Goal: Task Accomplishment & Management: Use online tool/utility

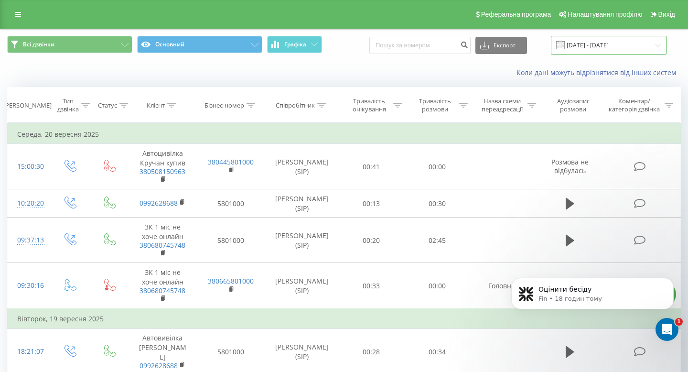
click at [622, 48] on input "20.07.2025 - 20.08.2025" at bounding box center [609, 45] width 116 height 19
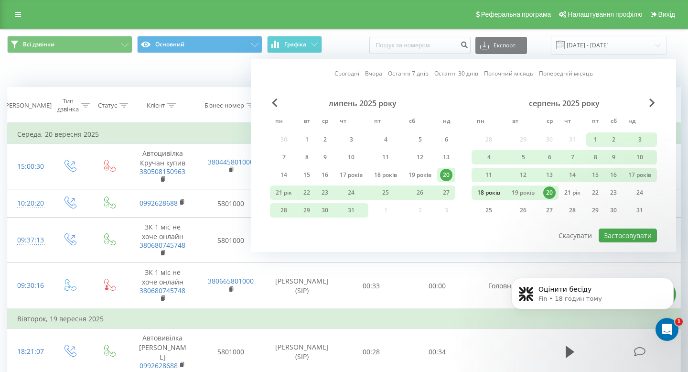
click at [477, 194] on font "18 років" at bounding box center [488, 192] width 23 height 8
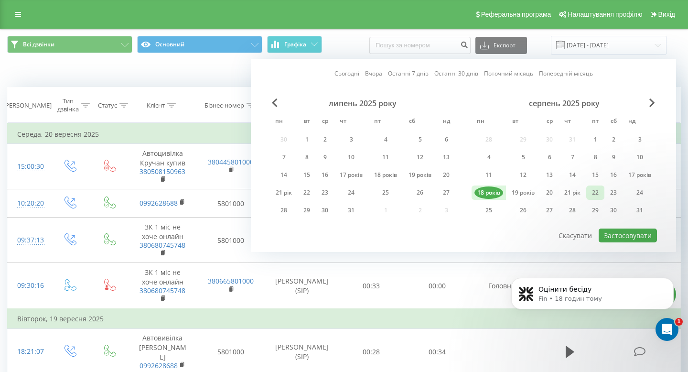
click at [594, 191] on font "22" at bounding box center [595, 192] width 7 height 8
click at [624, 239] on font "Застосовувати" at bounding box center [628, 235] width 48 height 9
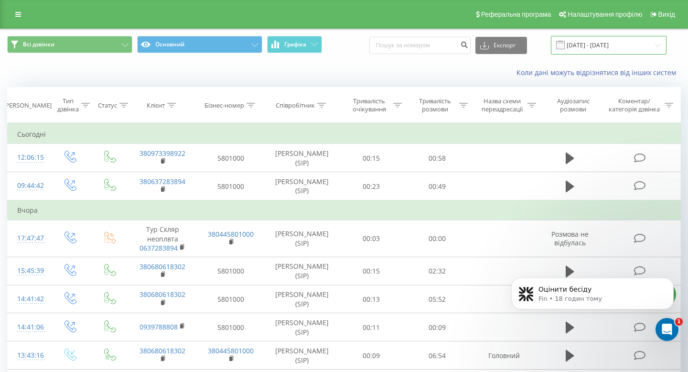
click at [591, 44] on input "18.08.2025 - 22.08.2025" at bounding box center [609, 45] width 116 height 19
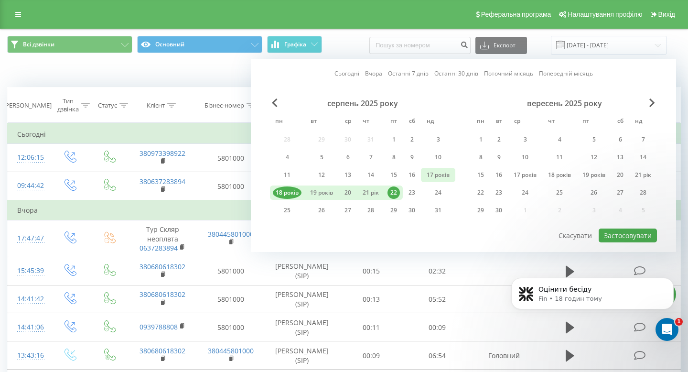
click at [429, 175] on font "17 років" at bounding box center [438, 175] width 23 height 8
click at [390, 192] on font "22" at bounding box center [393, 192] width 7 height 8
click at [613, 234] on font "Застосовувати" at bounding box center [628, 235] width 48 height 9
type input "17.08.2025 - 22.08.2025"
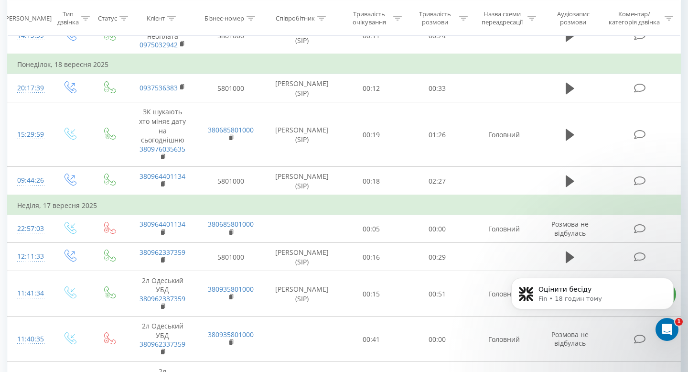
scroll to position [794, 0]
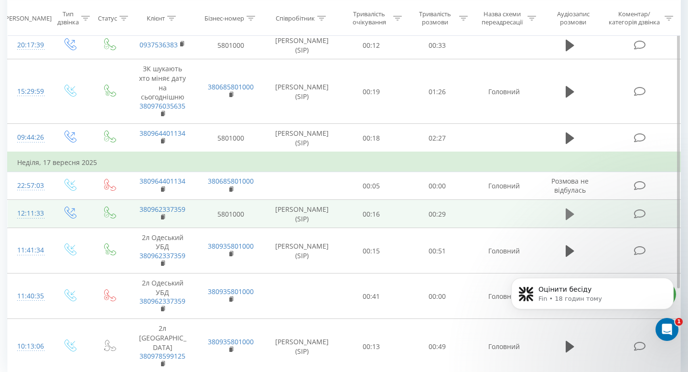
click at [567, 208] on icon at bounding box center [570, 213] width 9 height 11
click at [567, 209] on icon at bounding box center [567, 214] width 3 height 11
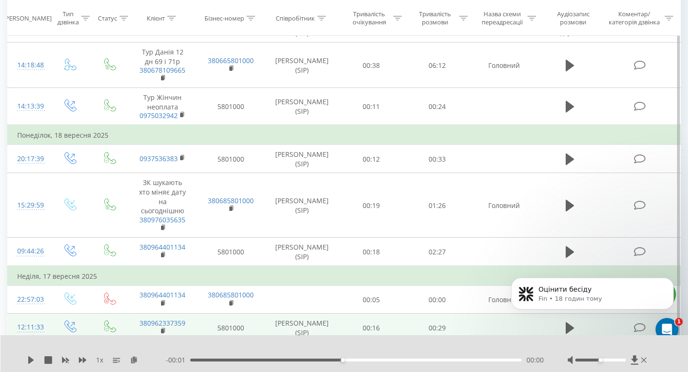
scroll to position [681, 0]
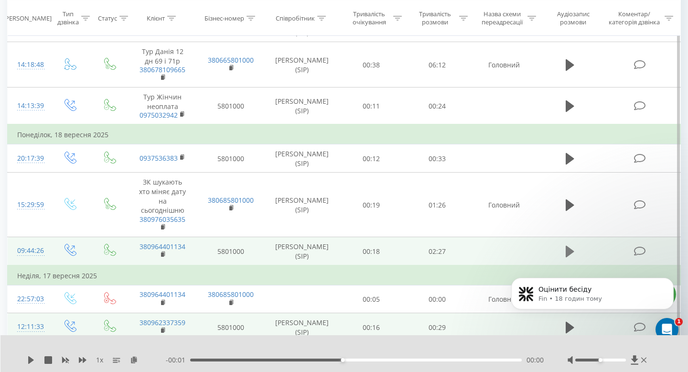
click at [564, 244] on button at bounding box center [570, 251] width 14 height 14
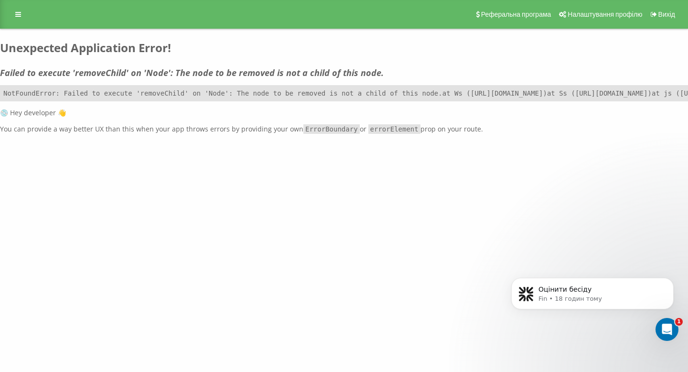
scroll to position [0, 0]
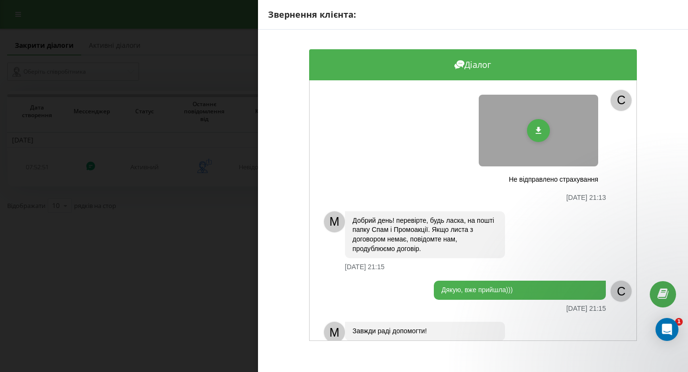
click at [206, 80] on div "Звернення клієнта: Діалог Не відправлено страхування [DATE] 21:13 С М Добрий де…" at bounding box center [344, 186] width 688 height 372
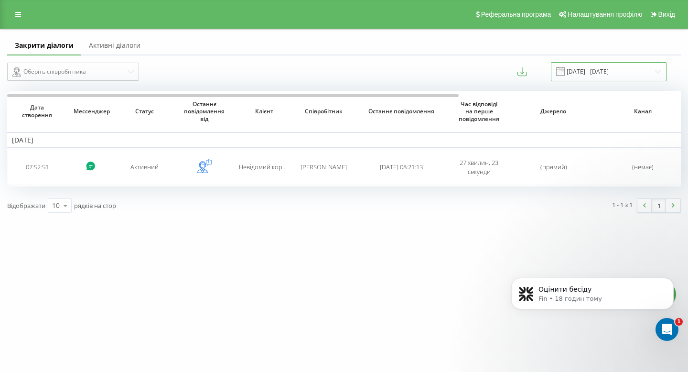
click at [602, 69] on input "[DATE] - [DATE]" at bounding box center [609, 71] width 116 height 19
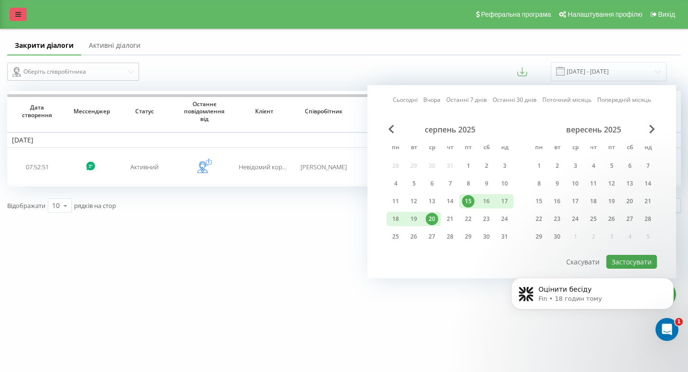
click at [14, 13] on link at bounding box center [18, 14] width 17 height 13
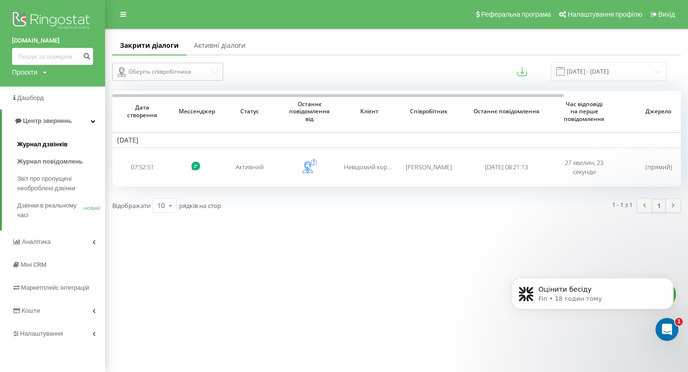
click at [50, 142] on font "Журнал дзвінків" at bounding box center [42, 143] width 51 height 7
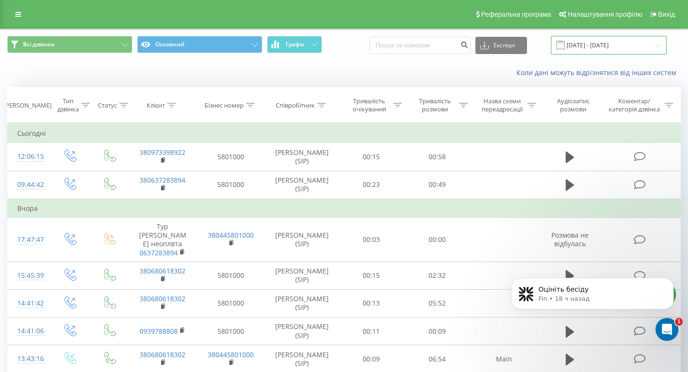
click at [617, 50] on input "22.07.2025 - 22.08.2025" at bounding box center [609, 45] width 116 height 19
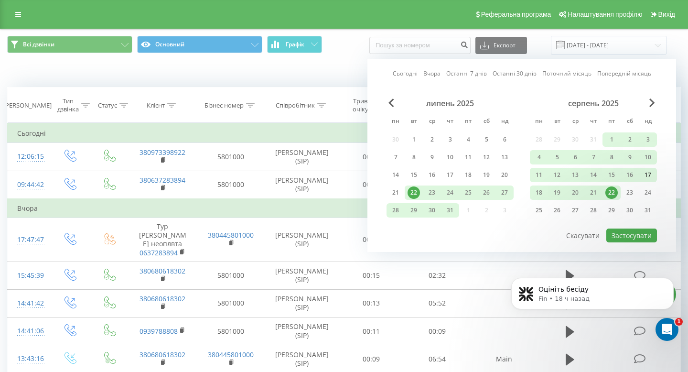
click at [651, 172] on div "17" at bounding box center [648, 175] width 12 height 12
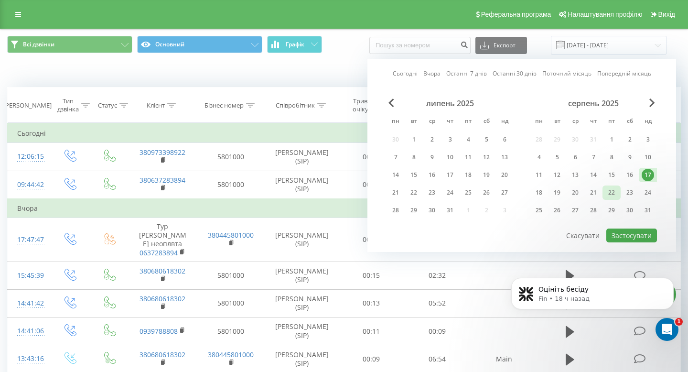
click at [611, 193] on div "22" at bounding box center [611, 192] width 12 height 12
click at [627, 233] on button "Застосувати" at bounding box center [631, 235] width 51 height 14
type input "17.08.2025 - 22.08.2025"
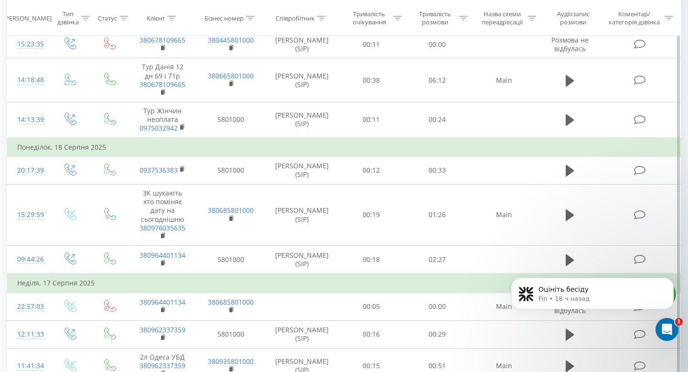
scroll to position [747, 0]
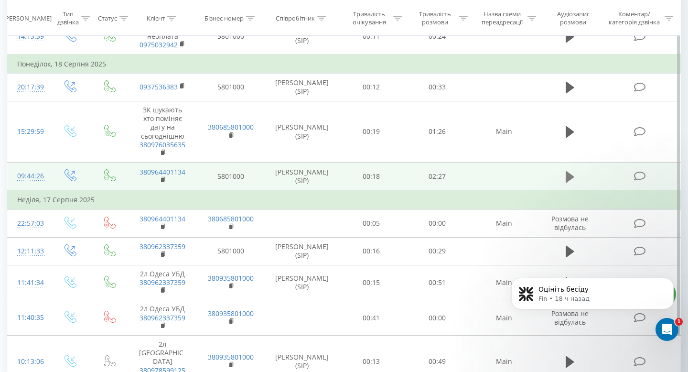
click at [572, 170] on icon at bounding box center [570, 176] width 9 height 13
click at [571, 170] on icon at bounding box center [570, 176] width 9 height 13
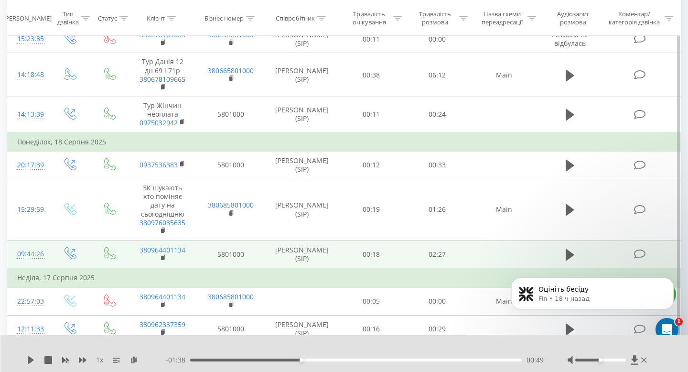
scroll to position [669, 0]
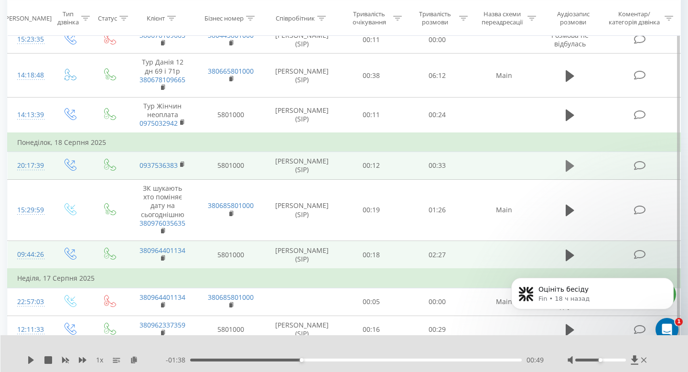
click at [565, 159] on button at bounding box center [570, 166] width 14 height 14
click at [32, 361] on icon at bounding box center [33, 360] width 2 height 8
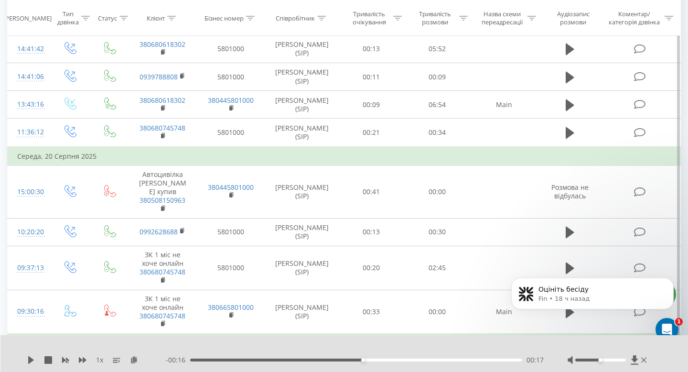
scroll to position [0, 0]
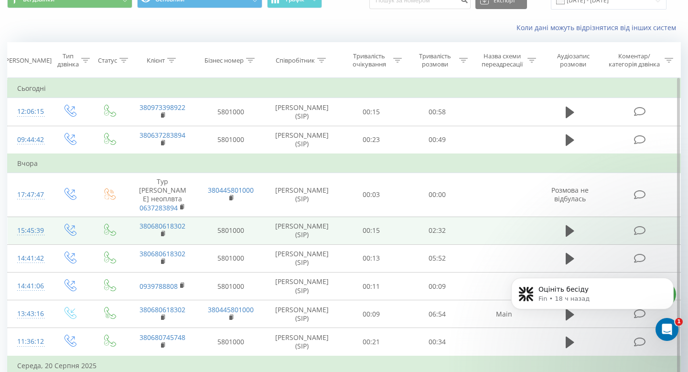
scroll to position [59, 0]
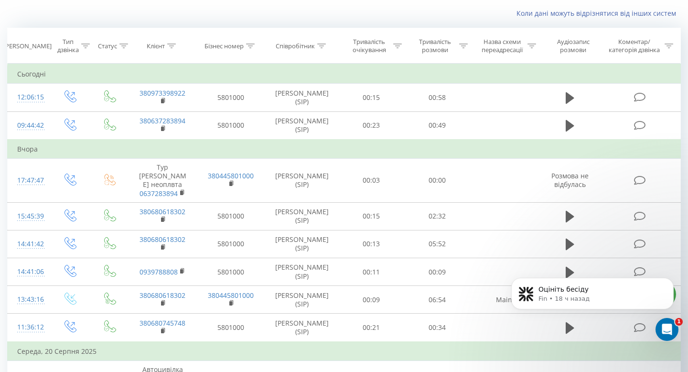
click at [566, 319] on body "Оцініть бесіду Fin • 18 ч назад" at bounding box center [592, 301] width 183 height 81
click at [564, 320] on body "Оцініть бесіду Fin • 18 ч назад" at bounding box center [592, 301] width 183 height 81
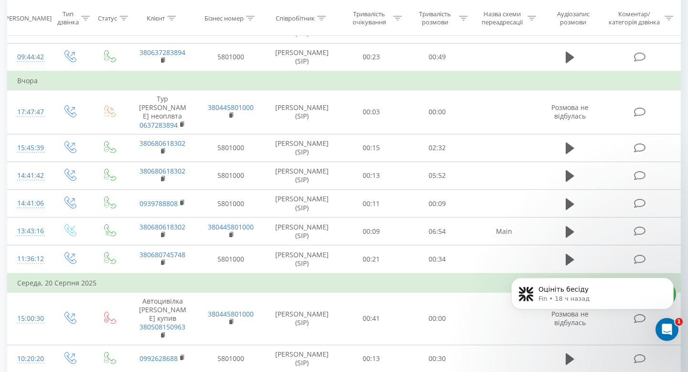
scroll to position [218, 0]
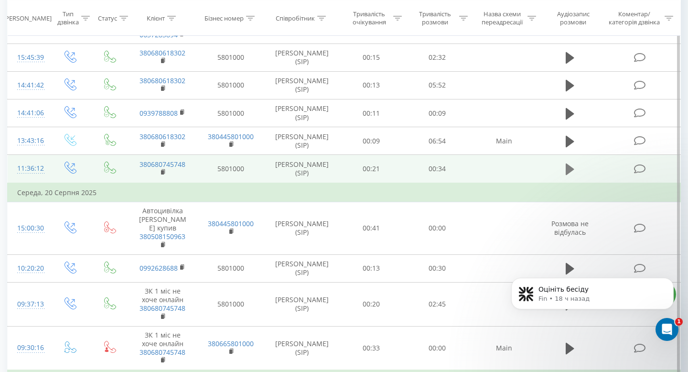
click at [568, 163] on icon at bounding box center [570, 168] width 9 height 11
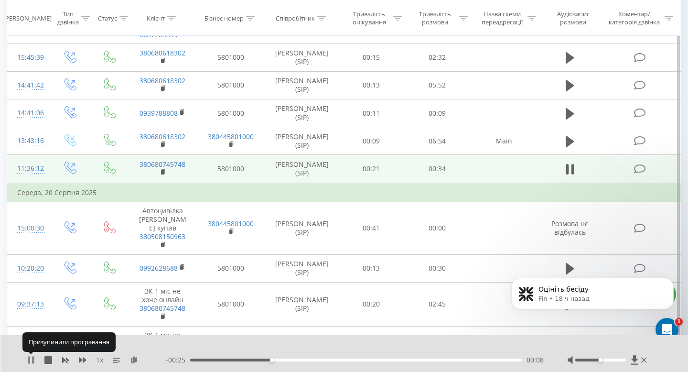
click at [30, 363] on icon at bounding box center [29, 360] width 2 height 8
